Goal: Task Accomplishment & Management: Manage account settings

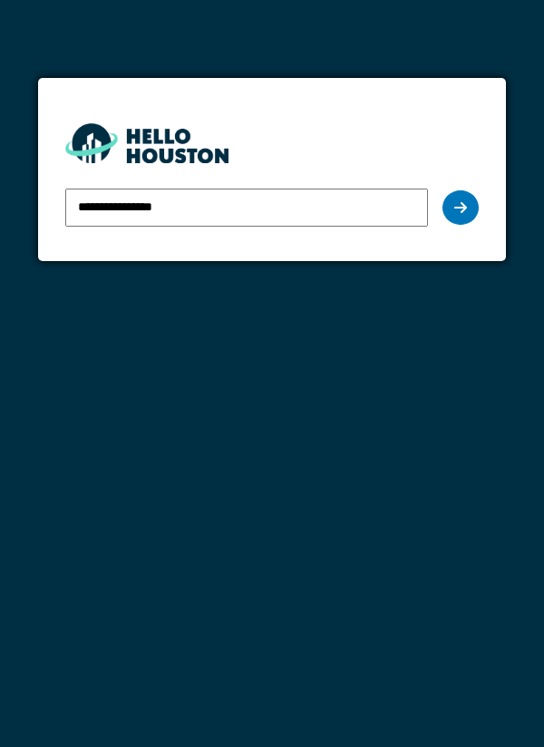
click at [450, 206] on div at bounding box center [460, 207] width 36 height 34
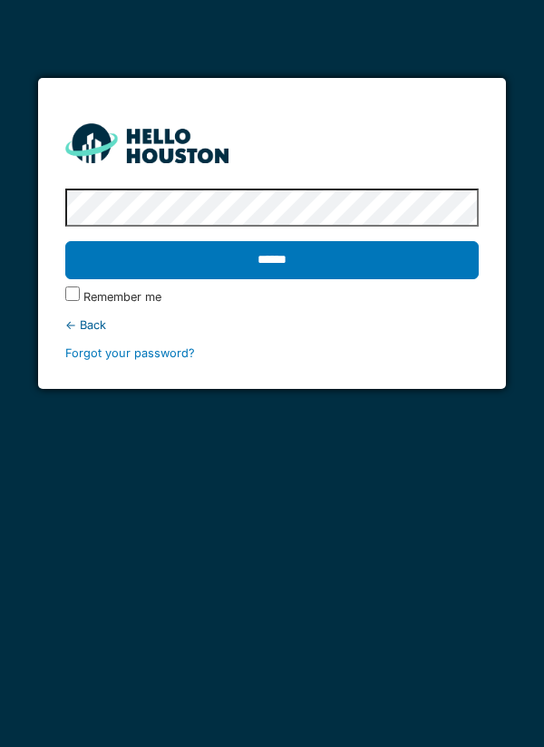
click at [65, 241] on input "******" at bounding box center [272, 260] width 414 height 38
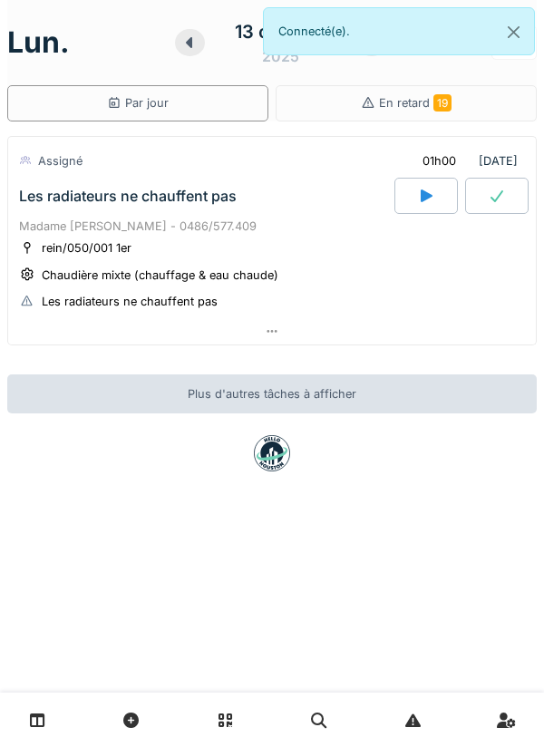
click at [513, 104] on div "En retard 19" at bounding box center [405, 103] width 261 height 36
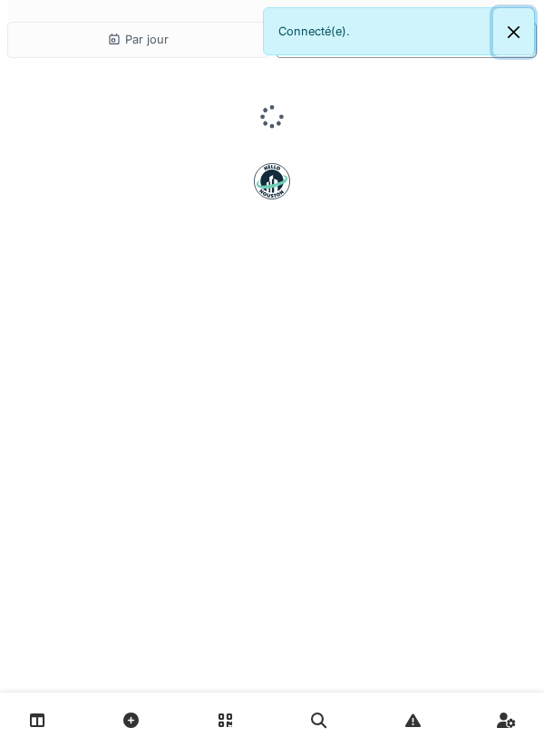
click at [510, 34] on button "Close" at bounding box center [513, 32] width 41 height 48
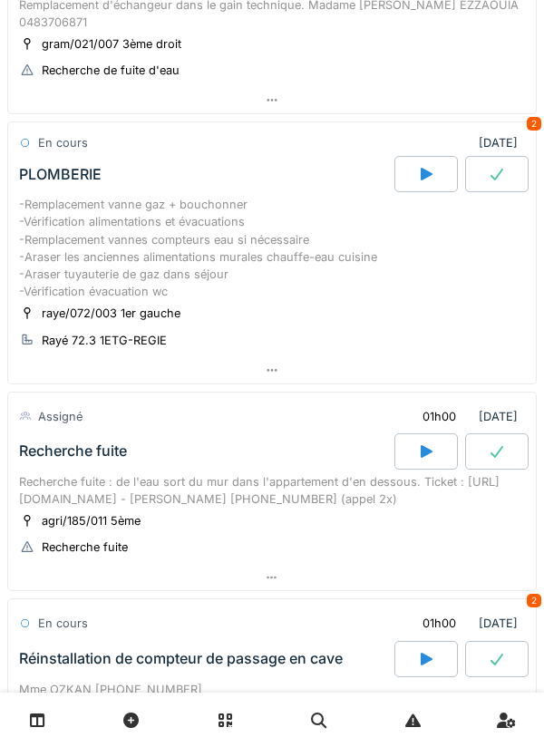
scroll to position [370, 0]
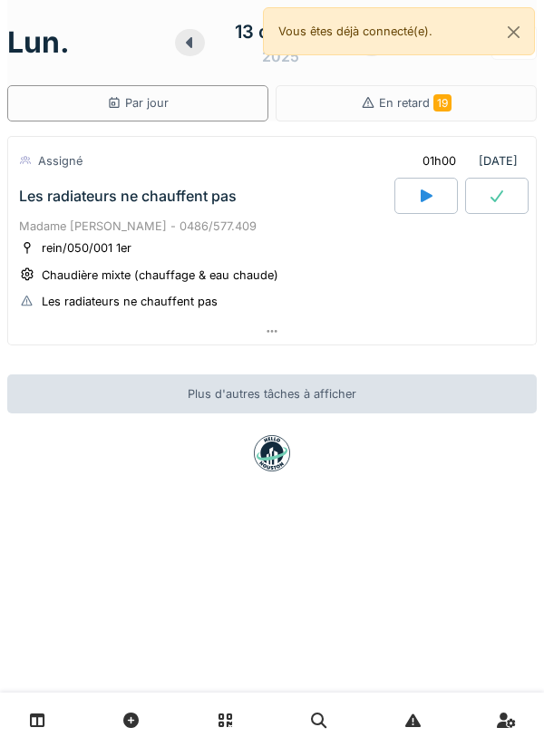
click at [286, 338] on div at bounding box center [271, 331] width 527 height 26
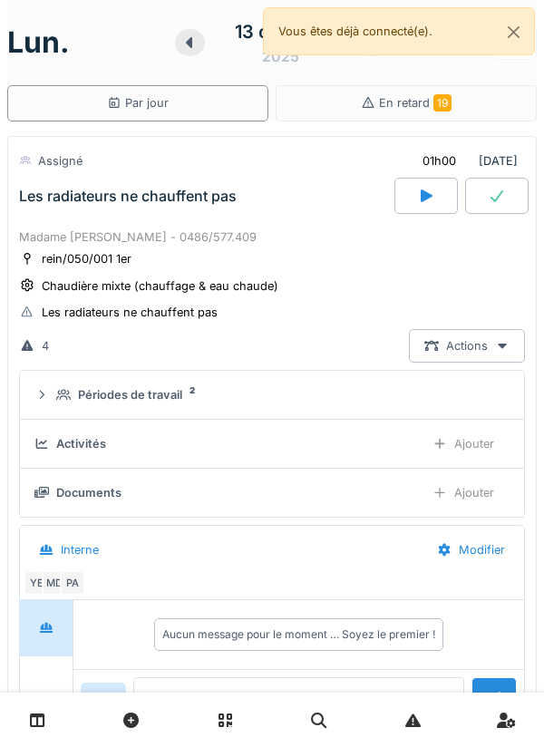
scroll to position [63, 0]
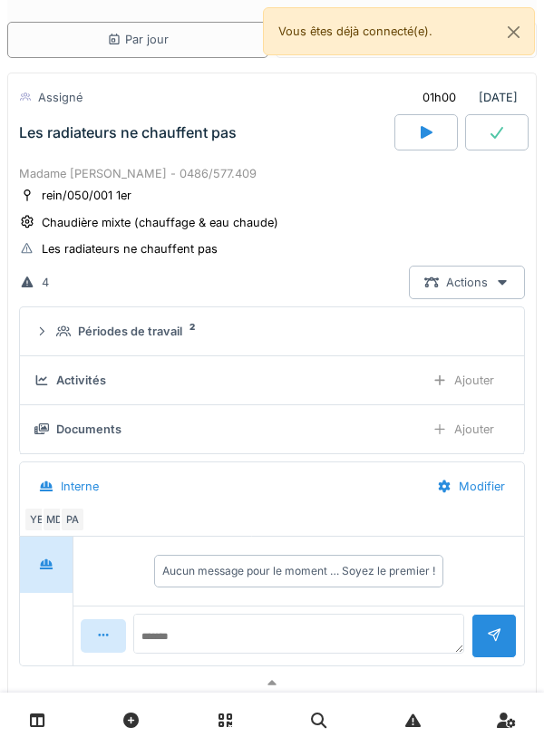
click at [183, 694] on div at bounding box center [272, 719] width 544 height 54
click at [199, 680] on div at bounding box center [271, 683] width 527 height 26
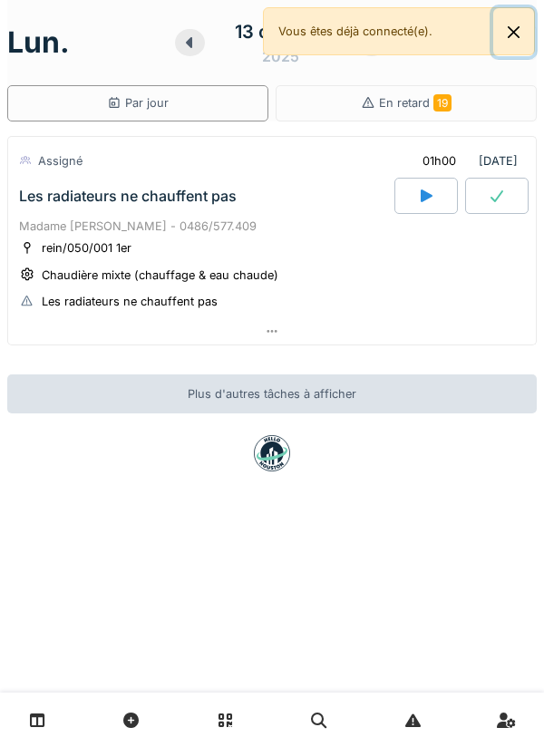
click at [516, 28] on button "Close" at bounding box center [513, 32] width 41 height 48
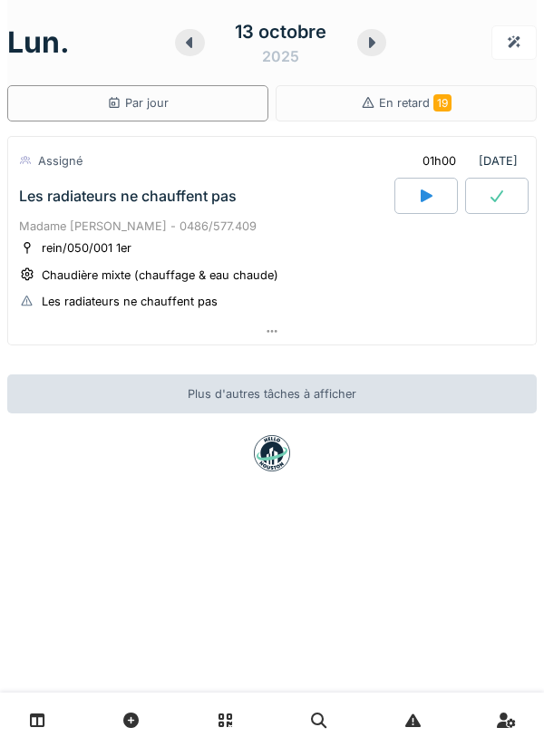
click at [379, 51] on div at bounding box center [372, 42] width 30 height 27
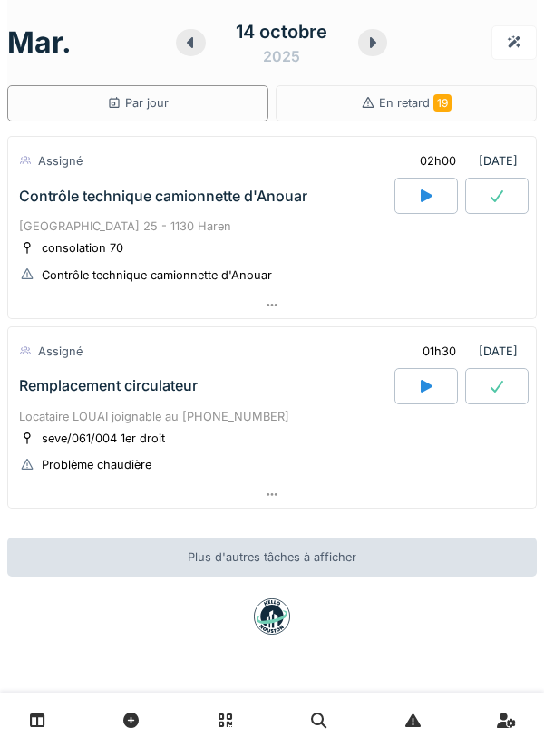
click at [490, 316] on div at bounding box center [271, 305] width 527 height 26
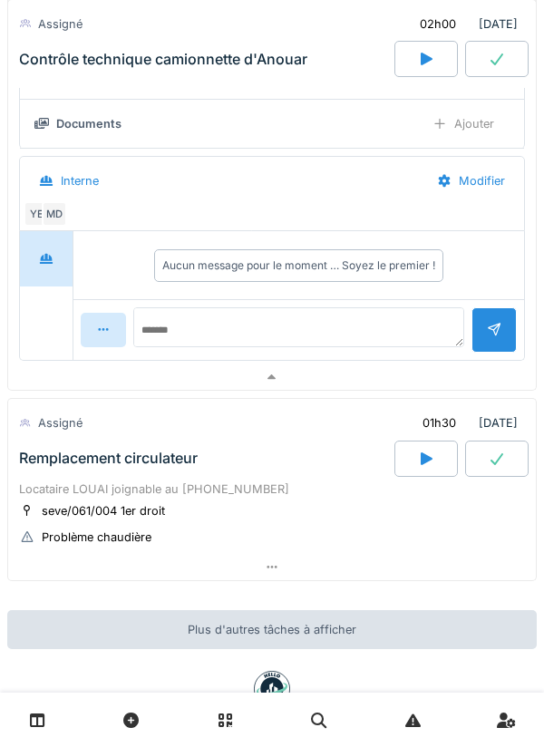
scroll to position [364, 0]
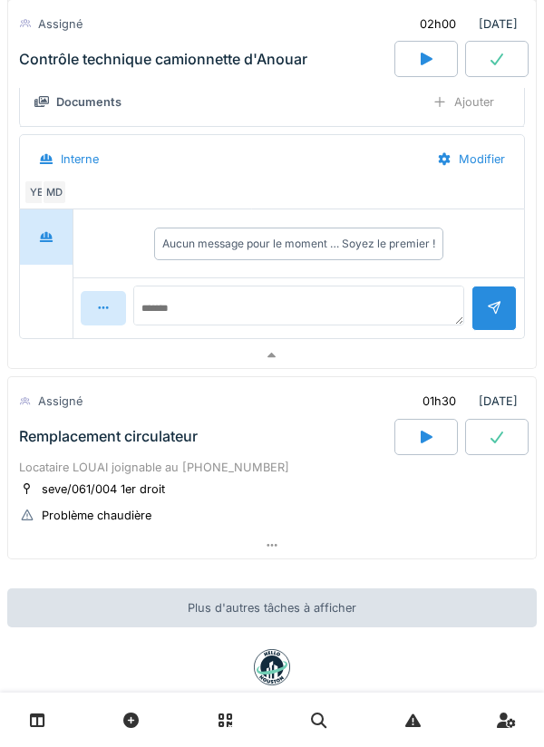
click at [439, 362] on div at bounding box center [271, 355] width 527 height 26
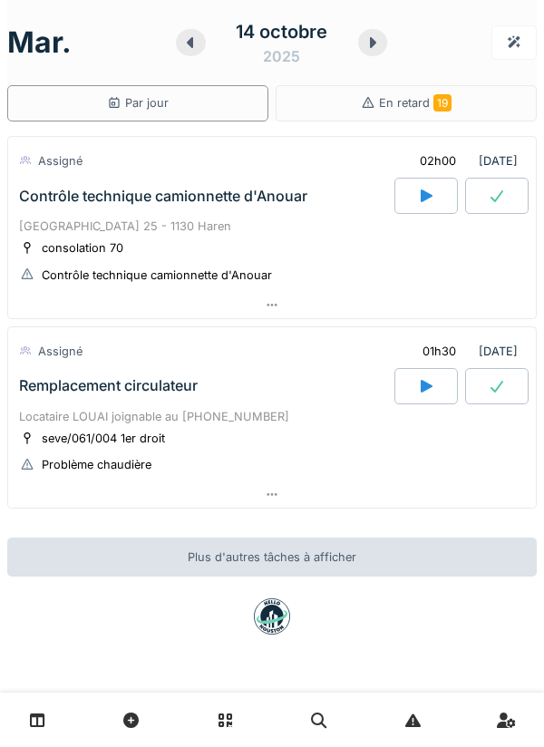
click at [401, 503] on div at bounding box center [271, 494] width 527 height 26
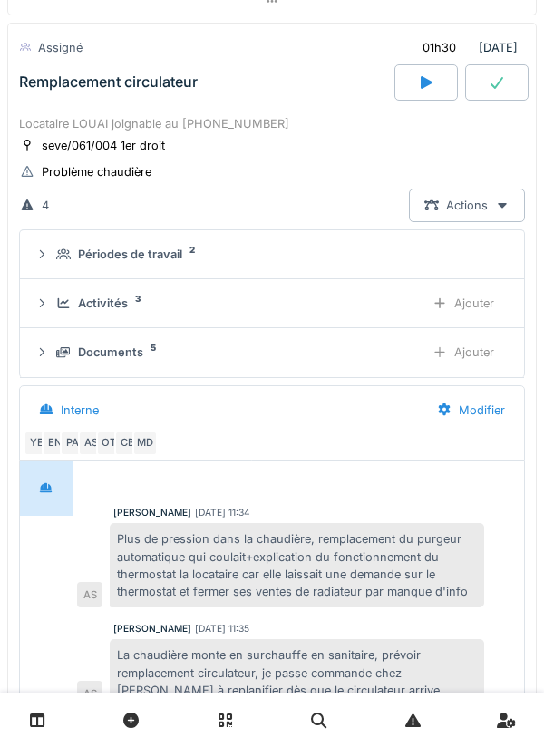
scroll to position [302, 0]
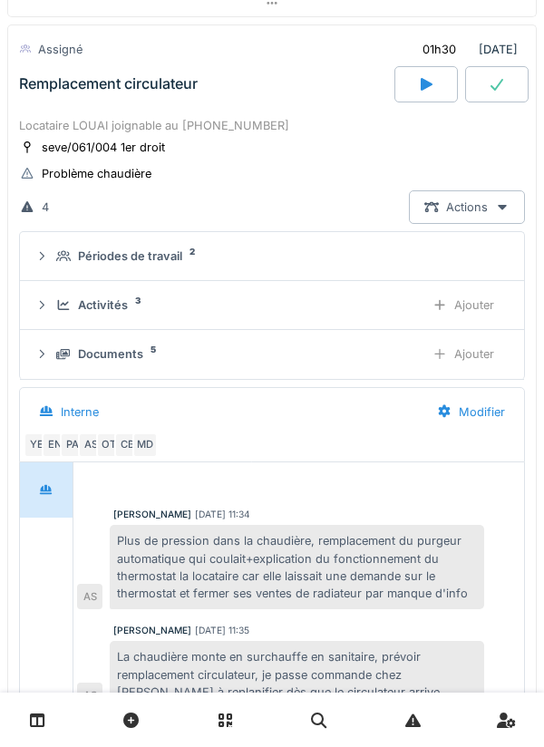
click at [371, 364] on div "Documents 5 Ajouter" at bounding box center [271, 354] width 475 height 34
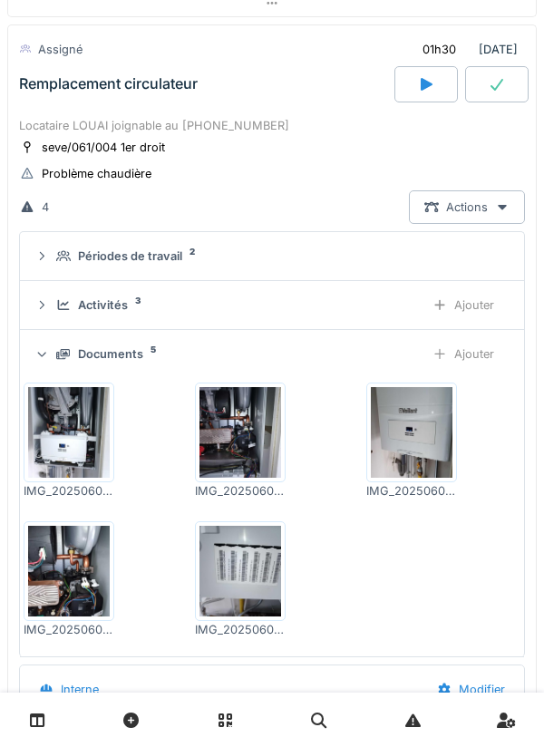
click at [394, 322] on div "Activités 3 Ajouter" at bounding box center [271, 305] width 475 height 34
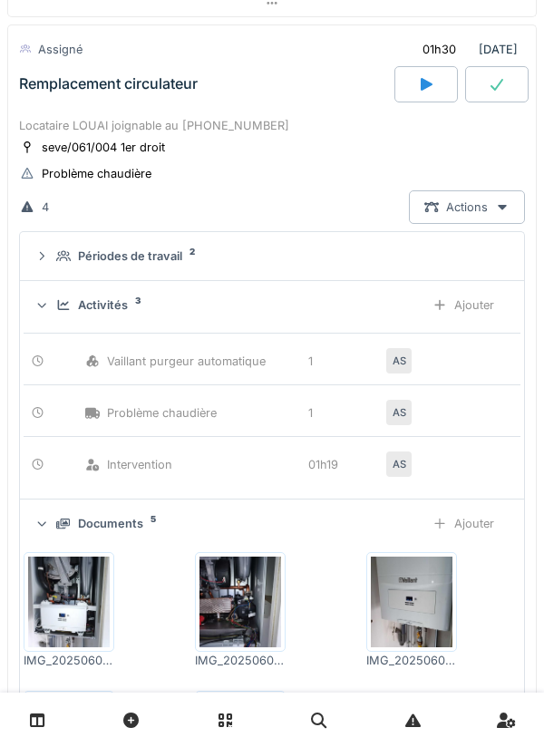
click at [401, 320] on div "Activités 3 Ajouter" at bounding box center [271, 305] width 475 height 34
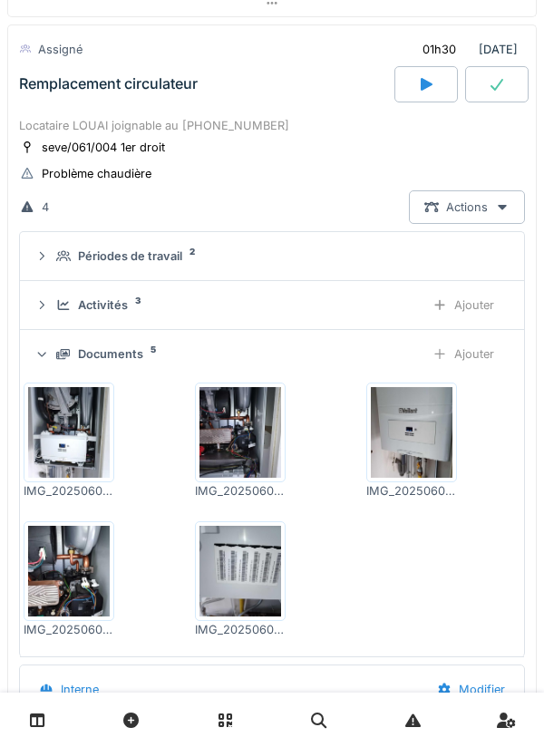
click at [396, 352] on div "Documents 5" at bounding box center [232, 353] width 353 height 17
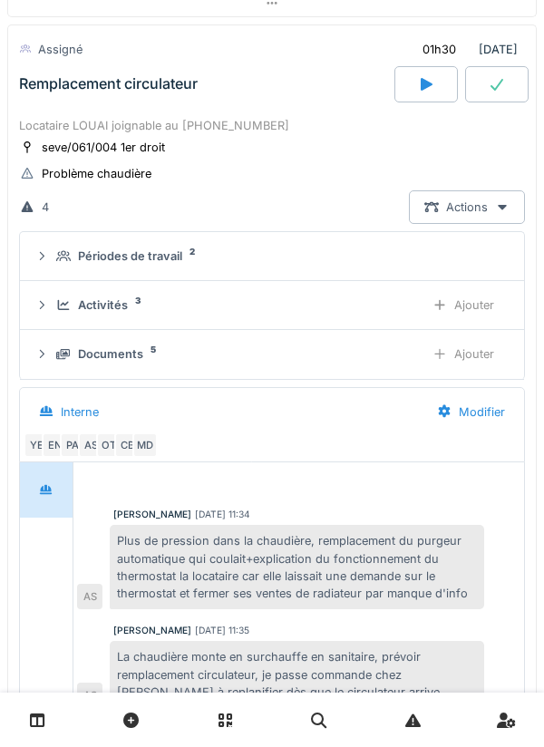
click at [395, 361] on div "Documents 5" at bounding box center [232, 353] width 353 height 17
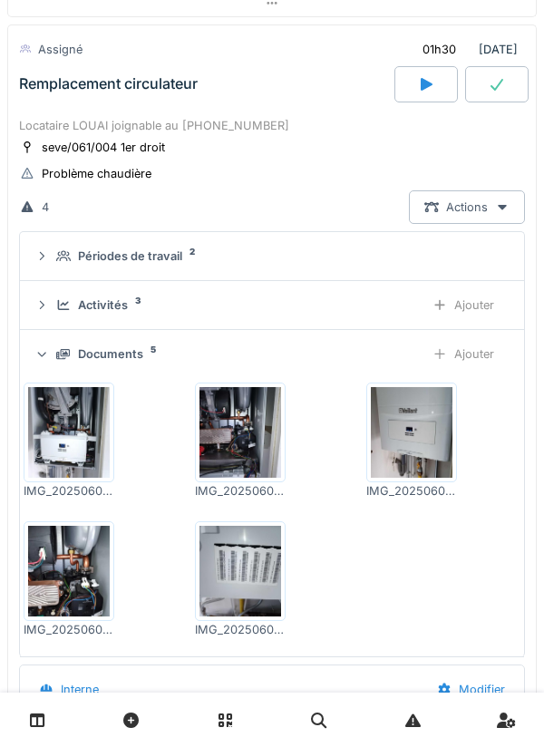
click at [403, 357] on div "Documents 5" at bounding box center [232, 353] width 353 height 17
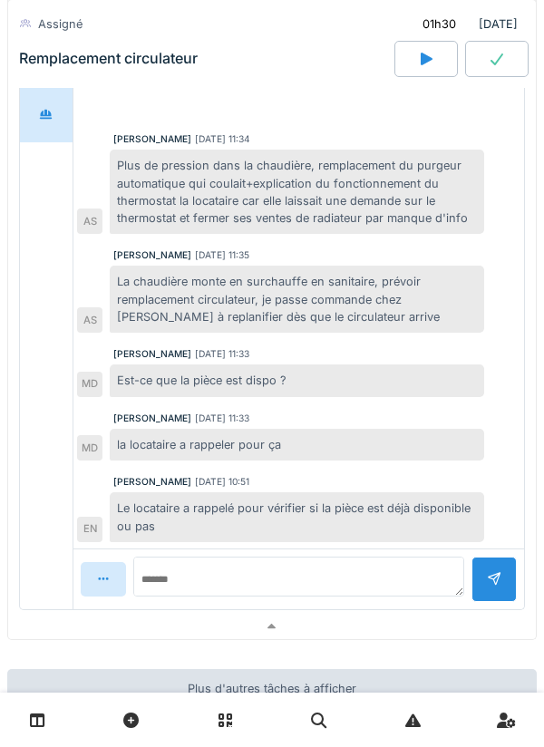
scroll to position [679, 0]
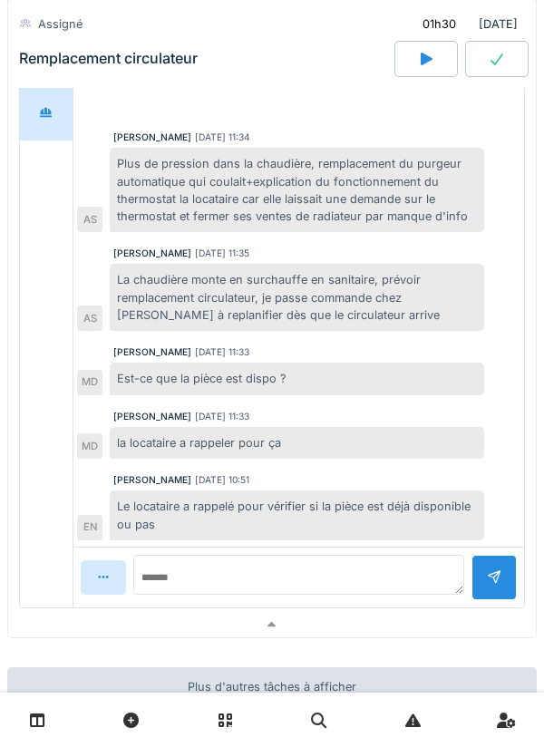
click at [294, 619] on div at bounding box center [271, 625] width 527 height 26
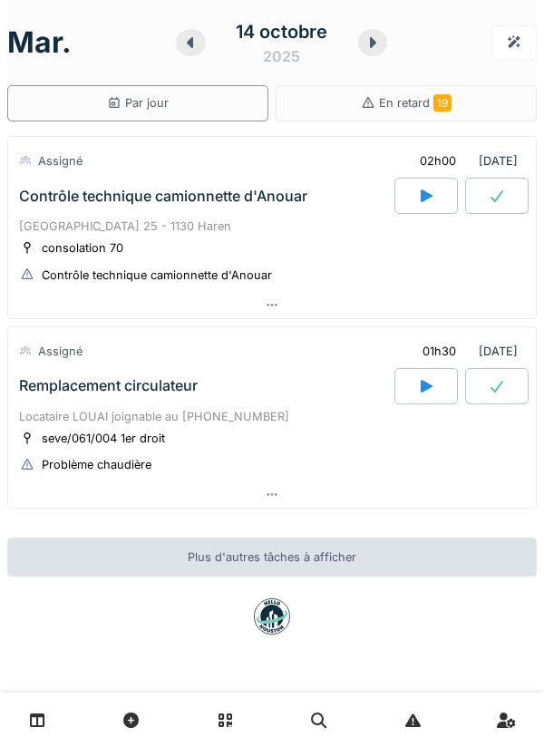
scroll to position [0, 0]
click at [383, 34] on div at bounding box center [373, 42] width 30 height 27
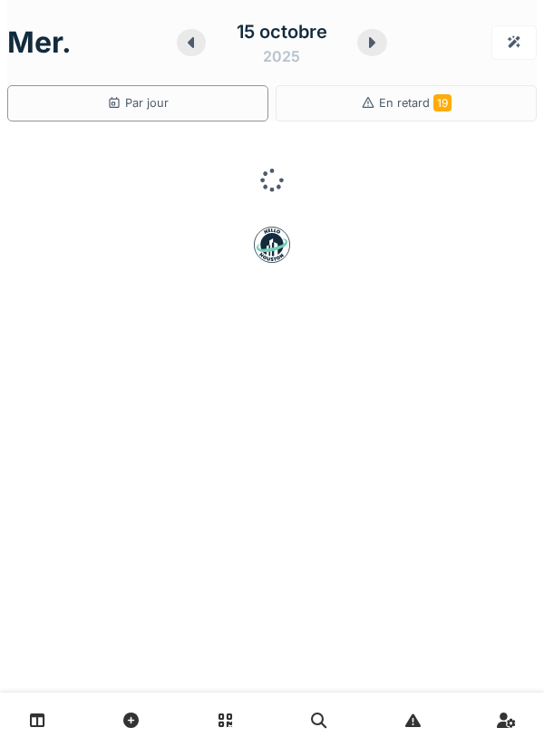
click at [363, 48] on icon at bounding box center [371, 42] width 18 height 14
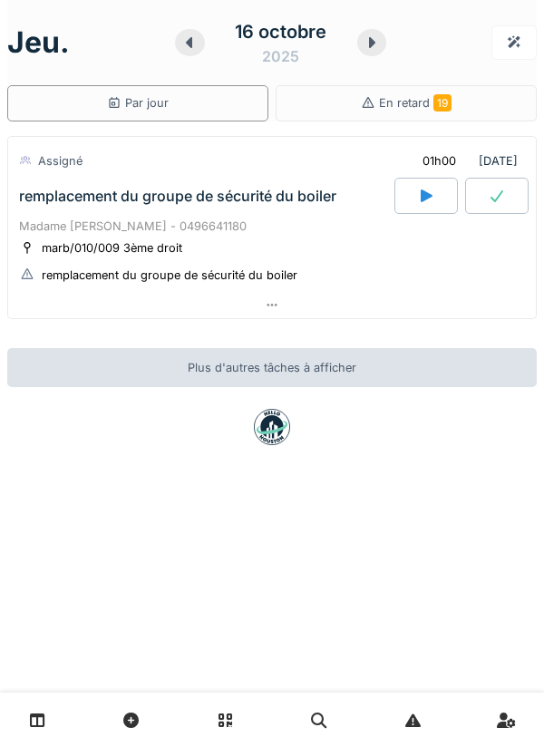
click at [405, 312] on div at bounding box center [271, 305] width 527 height 26
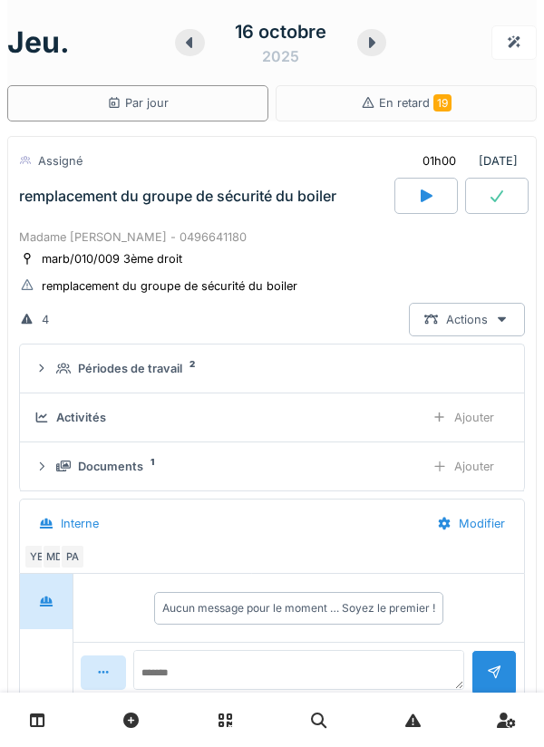
click at [183, 36] on icon at bounding box center [189, 42] width 18 height 14
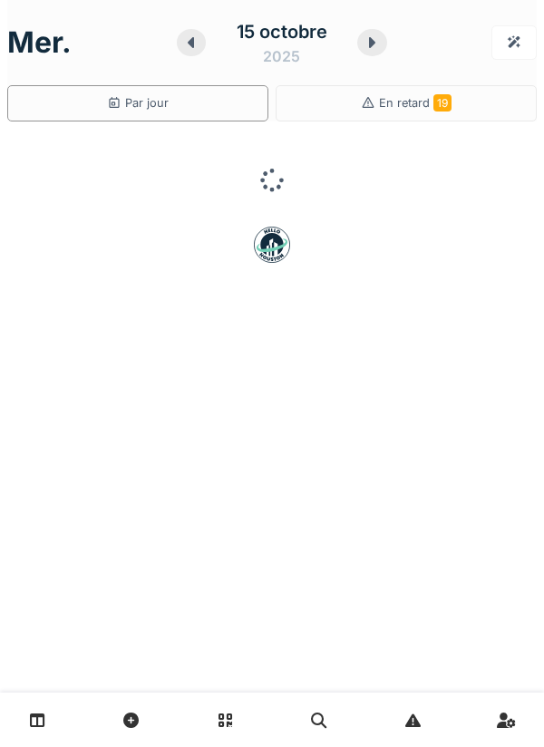
click at [190, 43] on icon at bounding box center [191, 42] width 6 height 11
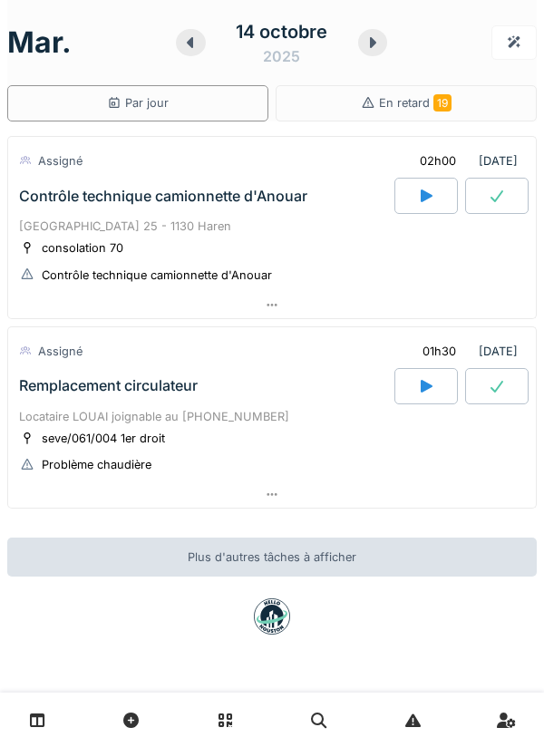
click at [261, 744] on div at bounding box center [272, 719] width 544 height 54
click at [372, 53] on div at bounding box center [373, 42] width 30 height 27
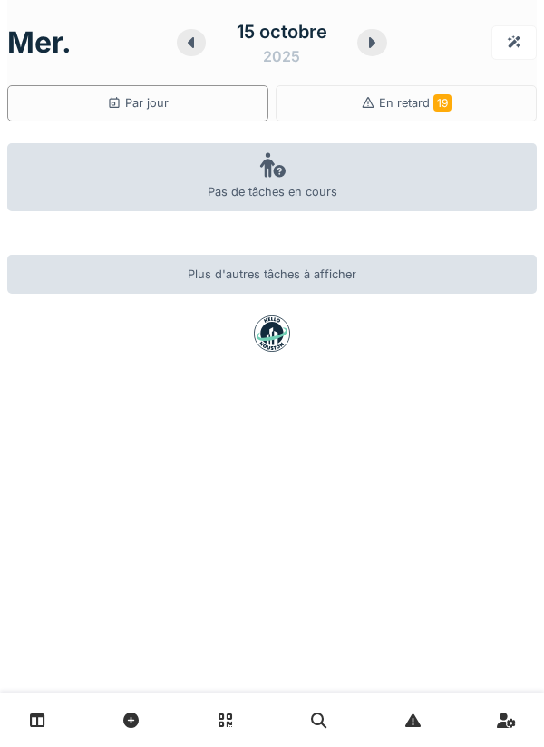
click at [180, 52] on div at bounding box center [191, 42] width 29 height 27
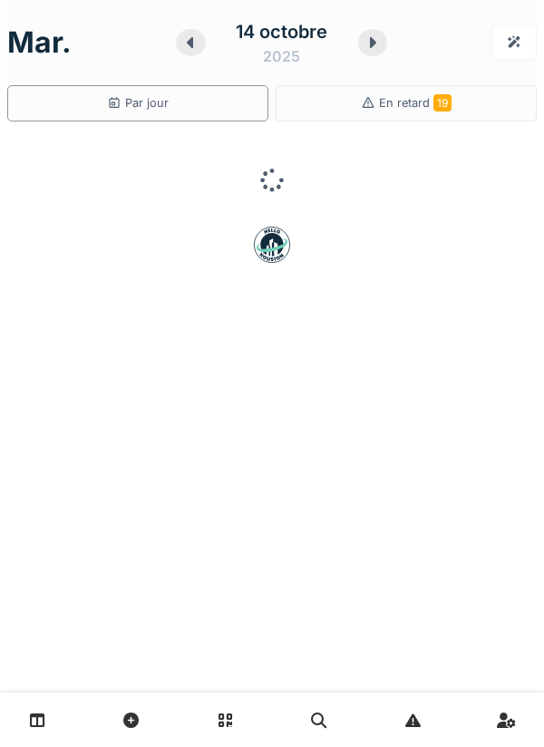
click at [186, 43] on icon at bounding box center [190, 42] width 18 height 14
click at [187, 40] on icon at bounding box center [189, 42] width 18 height 14
click at [383, 34] on div at bounding box center [372, 42] width 29 height 27
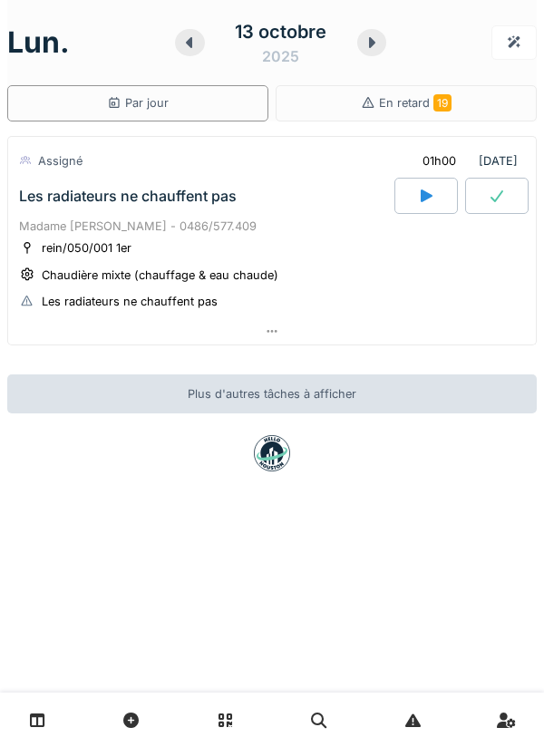
click at [374, 38] on icon at bounding box center [371, 42] width 18 height 14
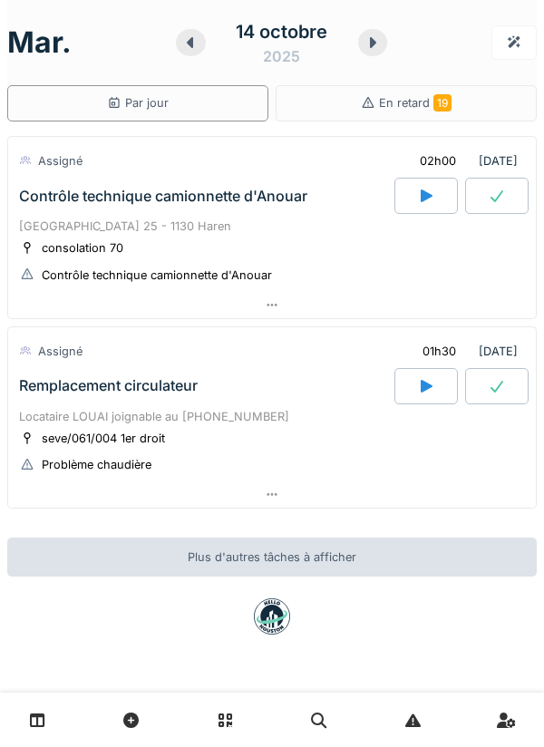
click at [371, 43] on icon at bounding box center [373, 42] width 6 height 11
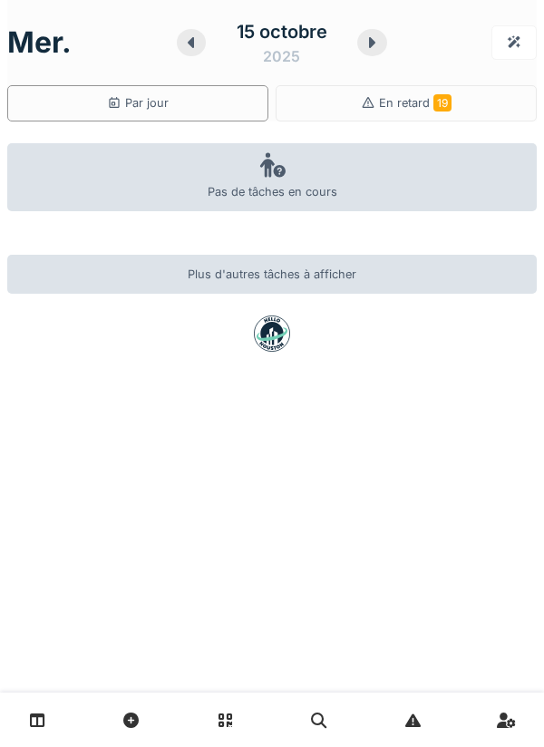
click at [371, 46] on icon at bounding box center [372, 42] width 6 height 11
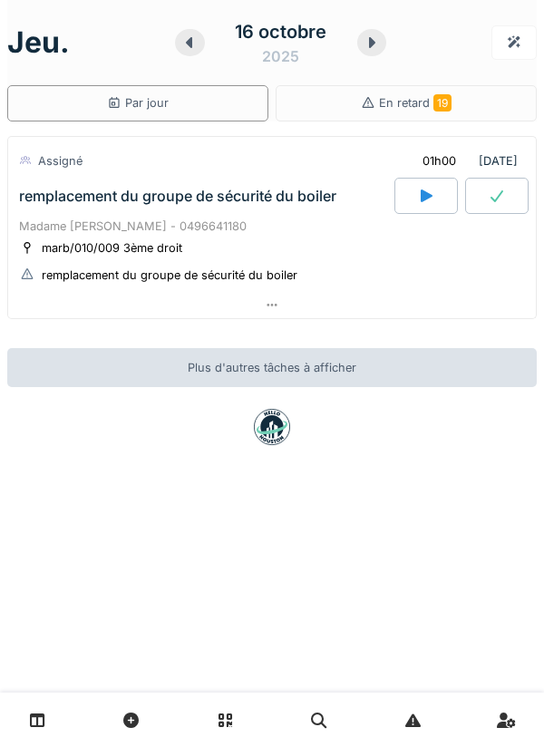
click at [398, 33] on div "jeu. 16 octobre 2025" at bounding box center [271, 42] width 529 height 56
click at [381, 43] on div at bounding box center [372, 42] width 30 height 27
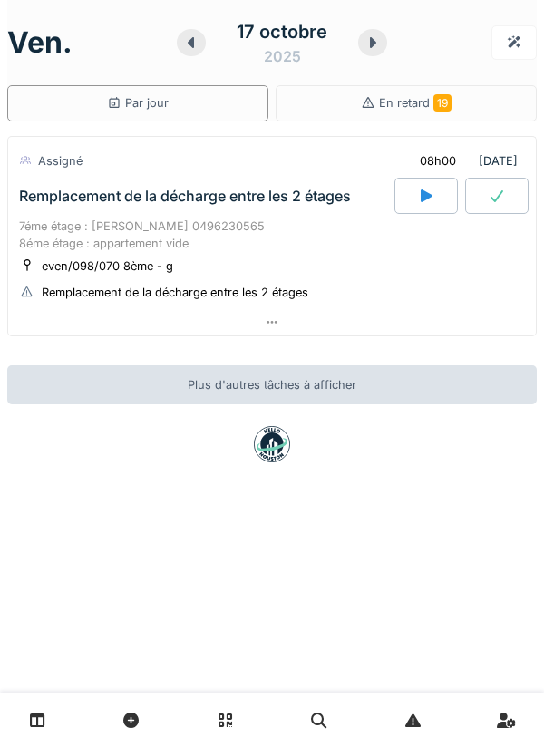
click at [455, 322] on div at bounding box center [271, 322] width 527 height 26
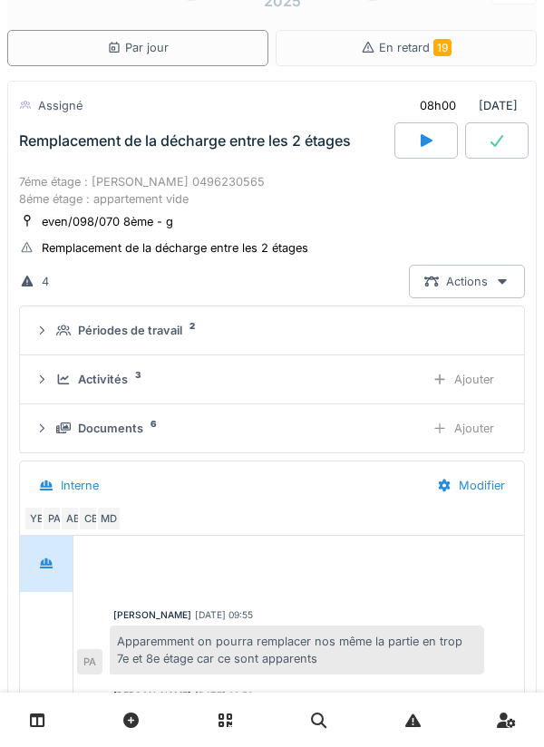
scroll to position [63, 0]
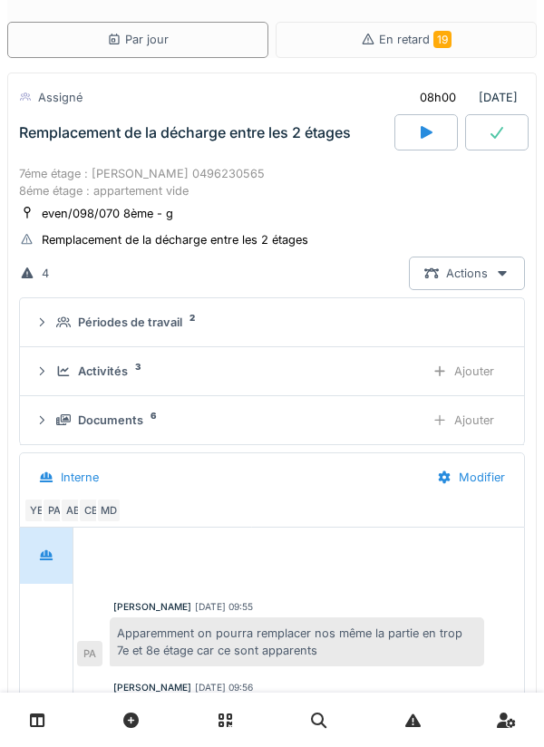
click at [394, 307] on summary "Périodes de travail 2" at bounding box center [271, 322] width 489 height 34
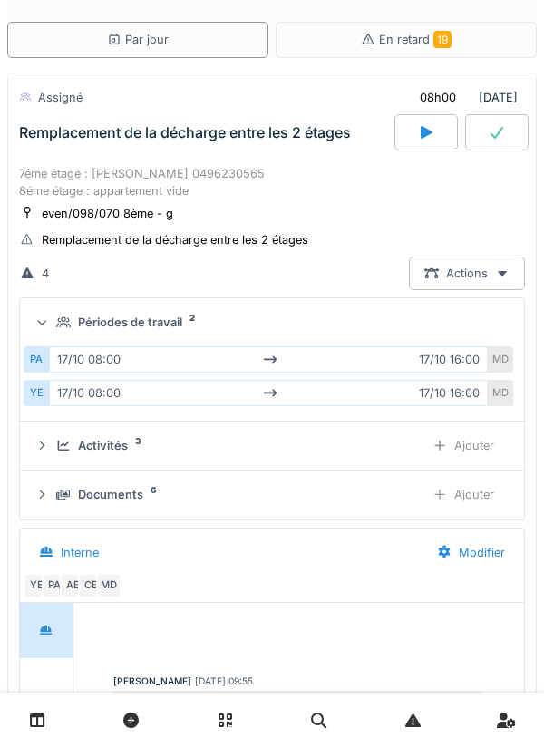
click at [419, 313] on div "Périodes de travail 2" at bounding box center [279, 321] width 446 height 17
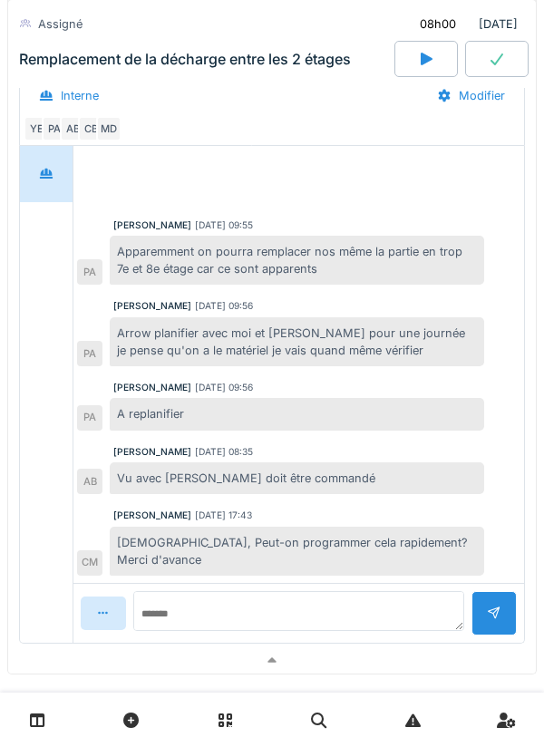
scroll to position [458, 0]
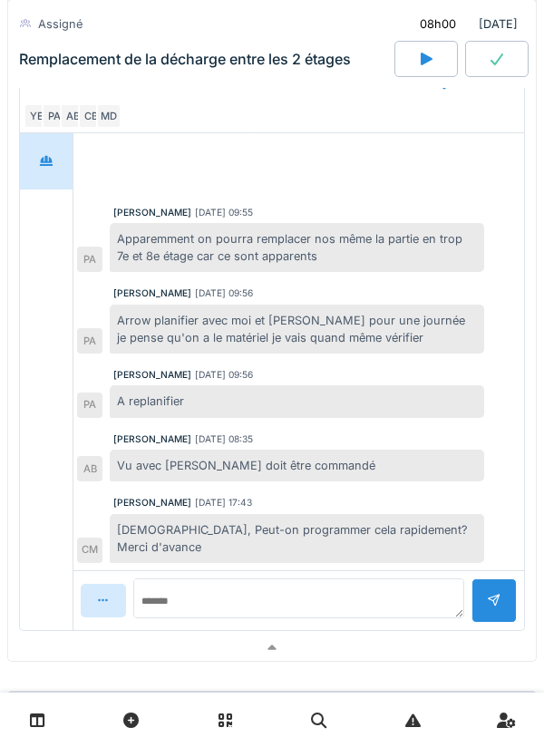
click at [10, 634] on div at bounding box center [271, 647] width 527 height 26
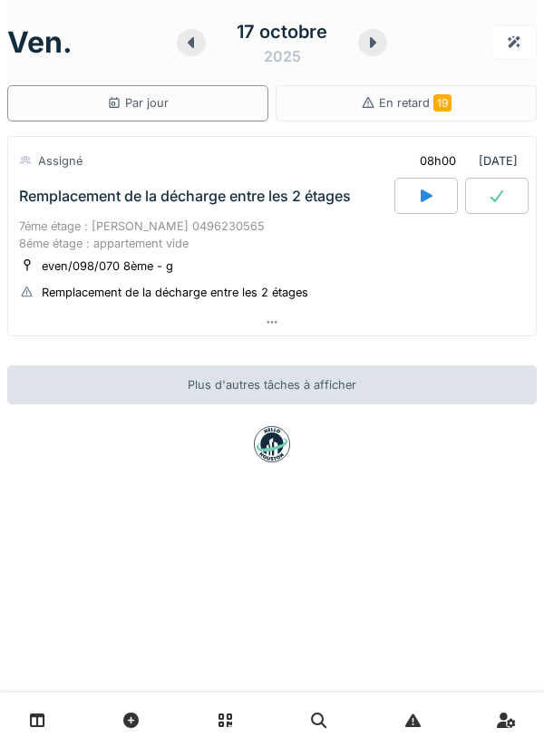
scroll to position [0, 0]
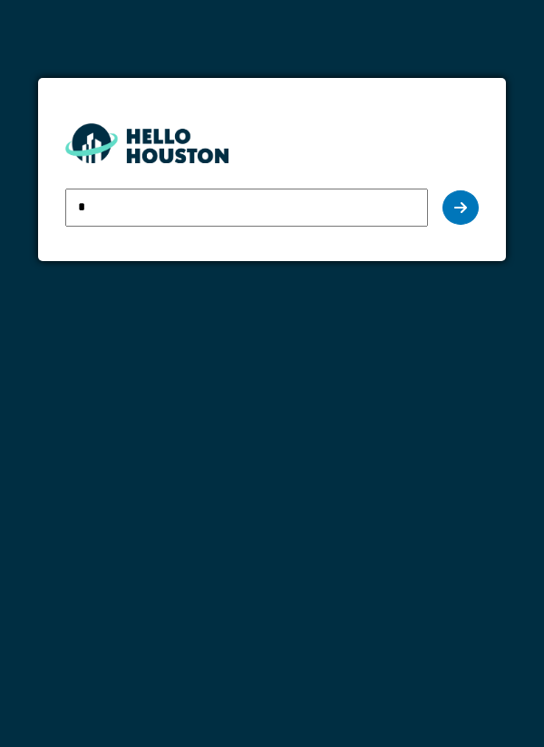
type input "**********"
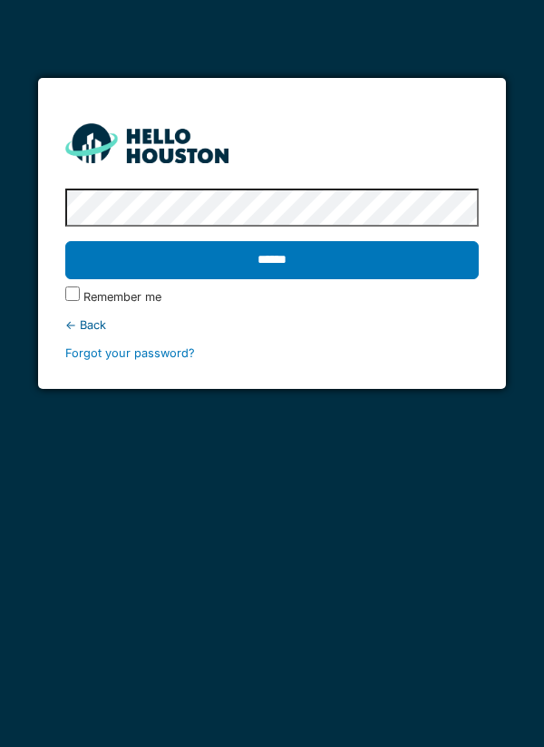
click at [411, 256] on input "******" at bounding box center [272, 260] width 414 height 38
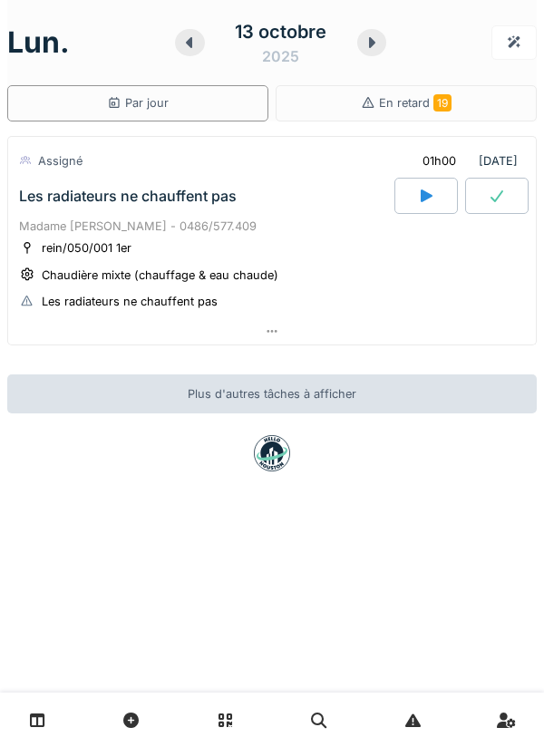
click at [381, 38] on div at bounding box center [372, 42] width 30 height 27
